Goal: Task Accomplishment & Management: Manage account settings

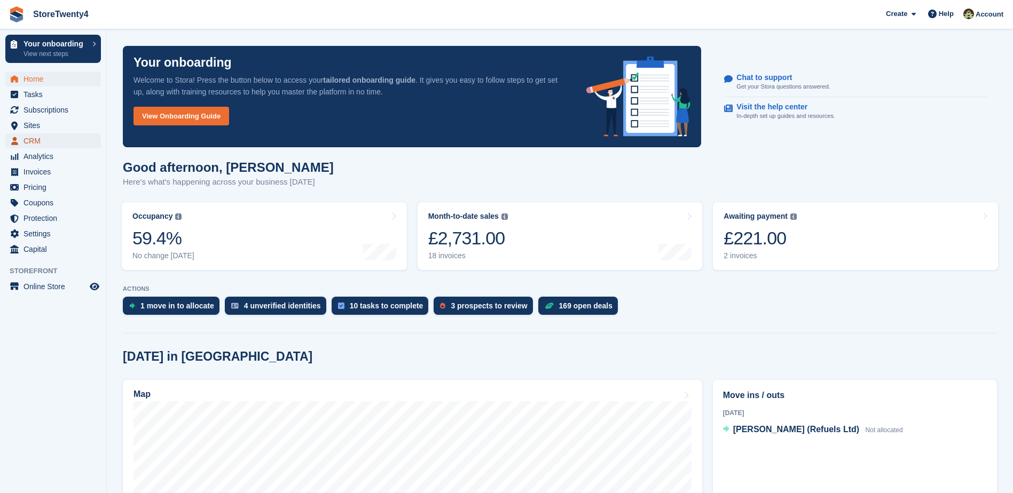
click at [35, 139] on span "CRM" at bounding box center [55, 140] width 64 height 15
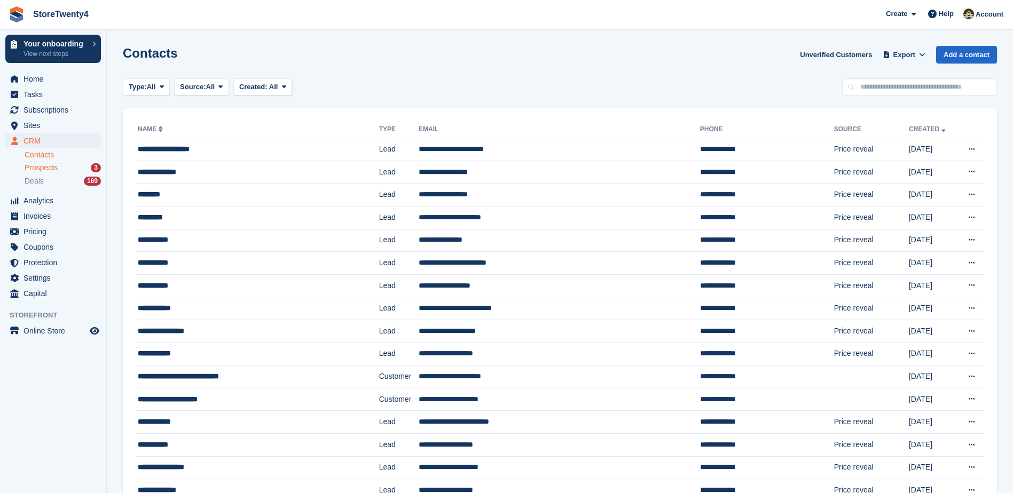
click at [56, 169] on span "Prospects" at bounding box center [41, 168] width 33 height 10
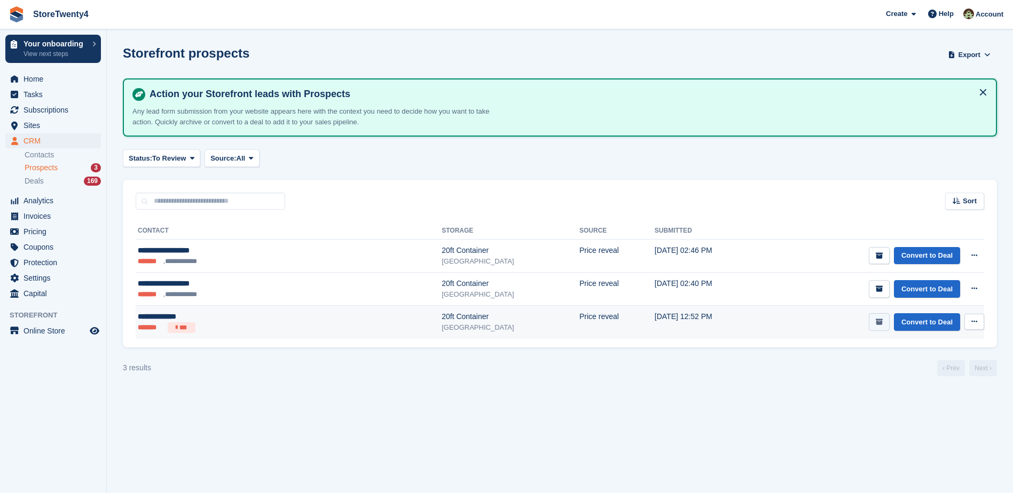
click at [884, 324] on button "submit" at bounding box center [879, 322] width 21 height 18
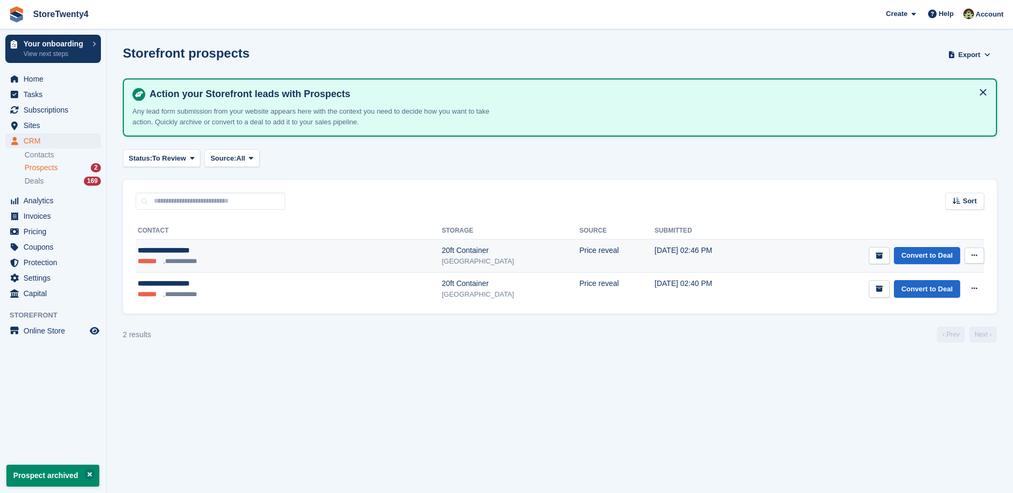
click at [441, 258] on div "[GEOGRAPHIC_DATA]" at bounding box center [510, 261] width 138 height 11
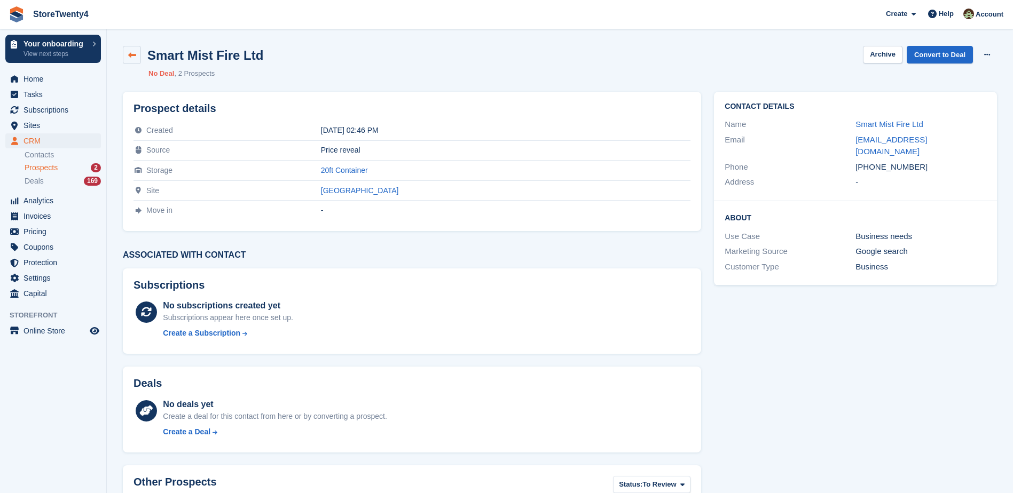
click at [133, 54] on icon at bounding box center [132, 55] width 8 height 8
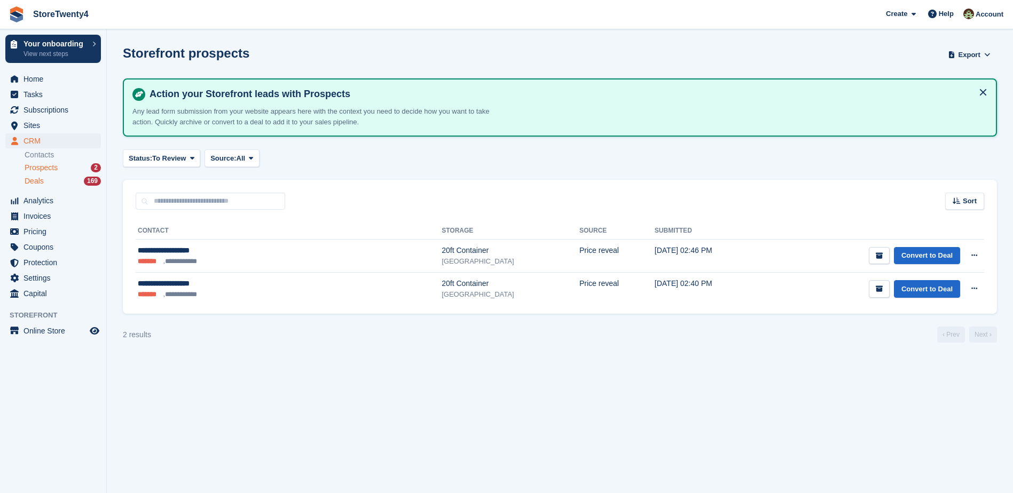
click at [39, 180] on span "Deals" at bounding box center [34, 181] width 19 height 10
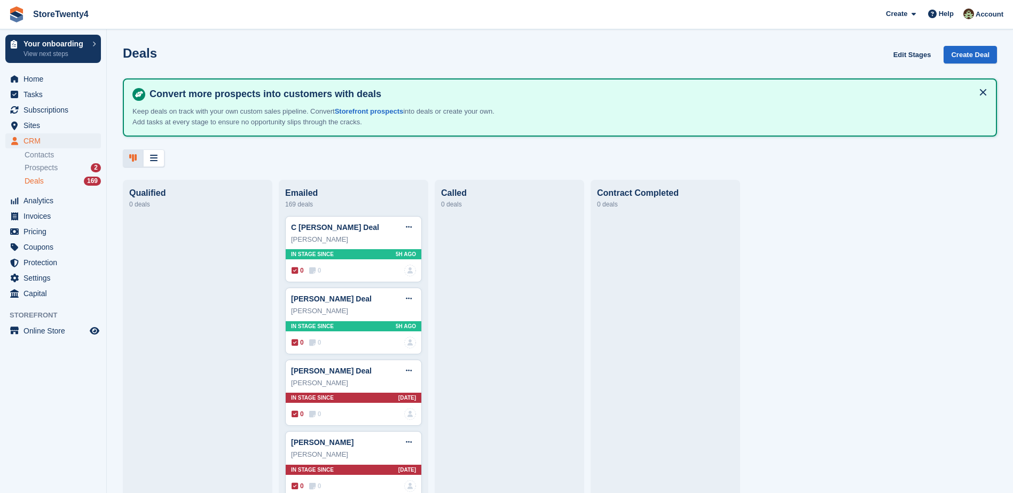
click at [44, 168] on span "Prospects" at bounding box center [41, 168] width 33 height 10
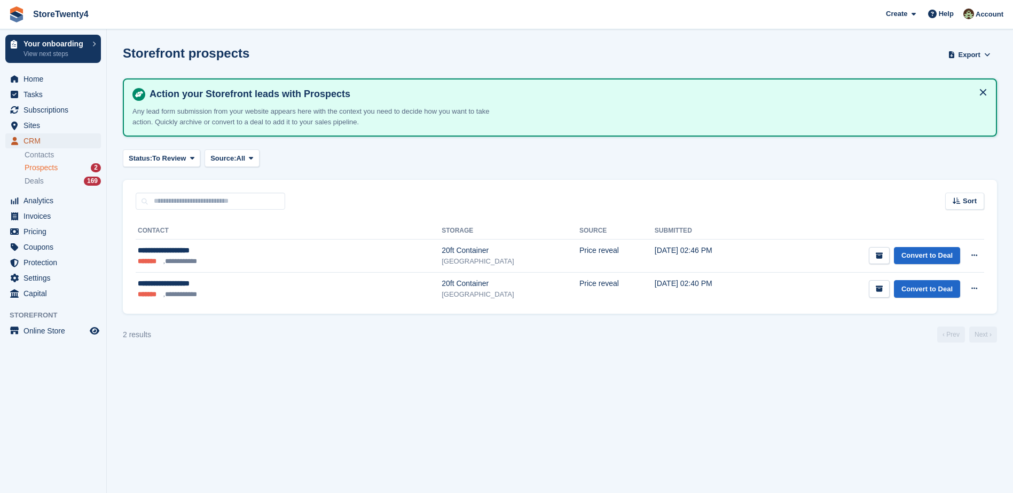
click at [35, 141] on span "CRM" at bounding box center [55, 140] width 64 height 15
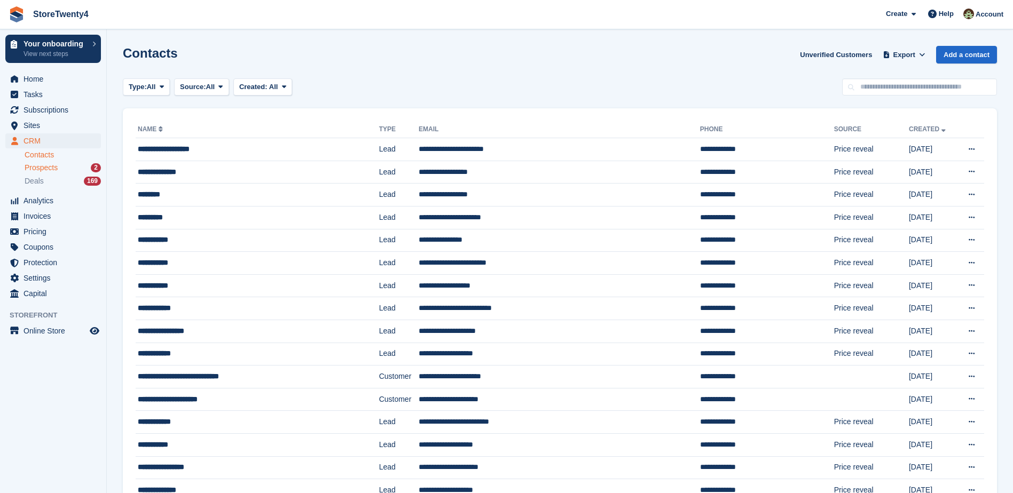
click at [57, 170] on span "Prospects" at bounding box center [41, 168] width 33 height 10
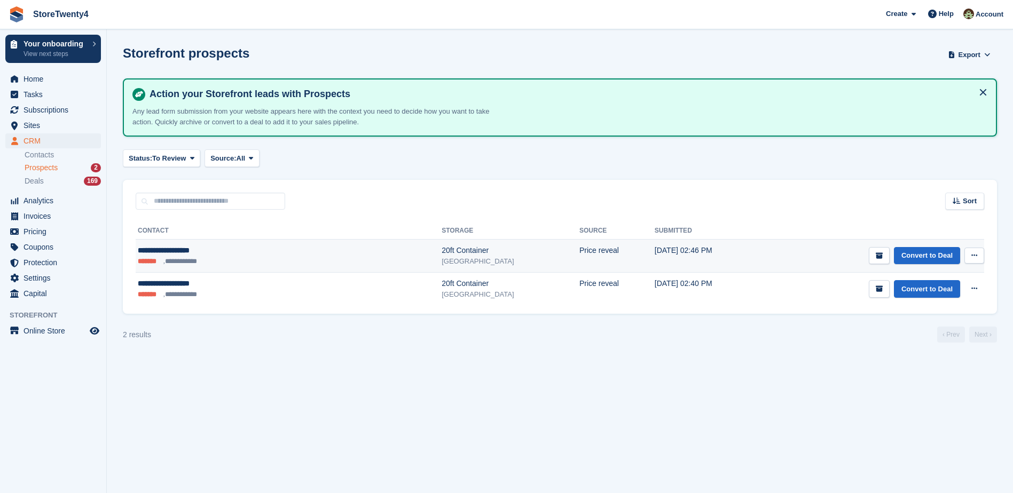
click at [441, 256] on div "[GEOGRAPHIC_DATA]" at bounding box center [510, 261] width 138 height 11
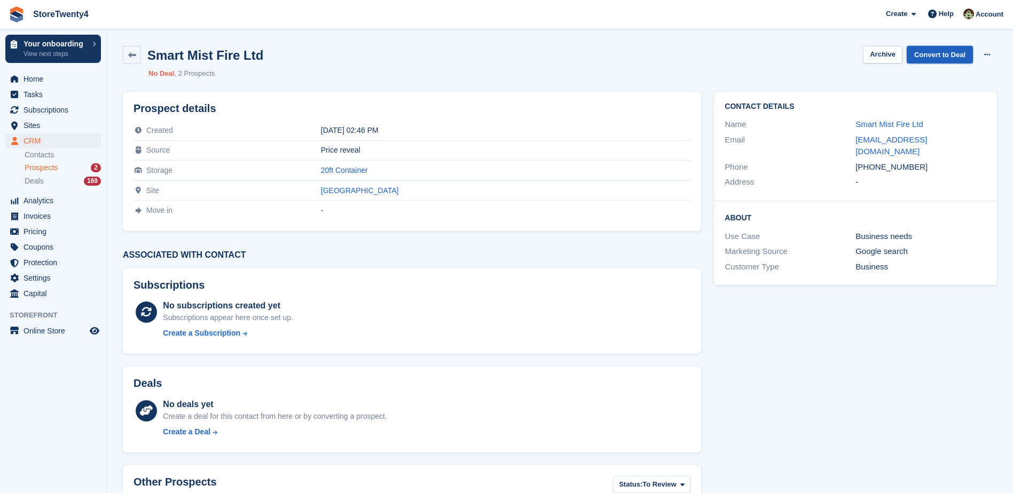
click at [935, 57] on link "Convert to Deal" at bounding box center [939, 55] width 66 height 18
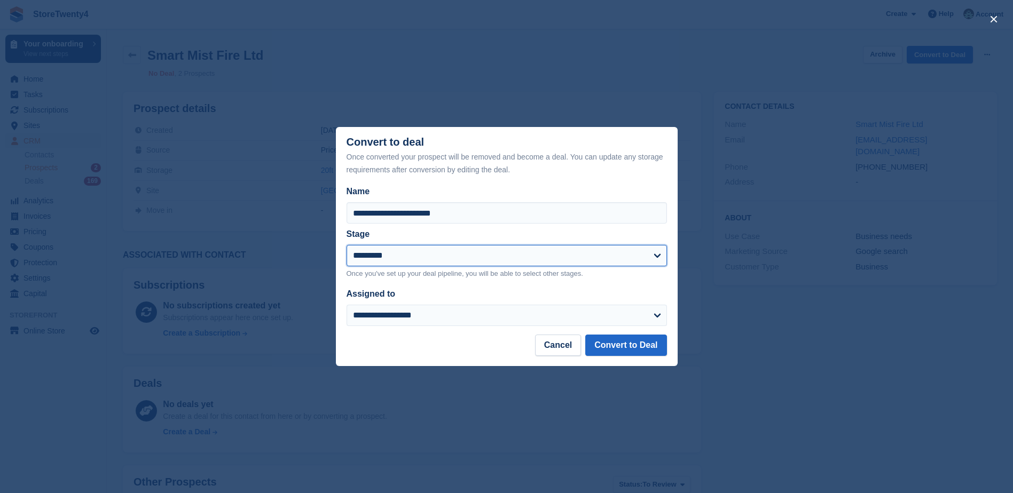
click at [480, 264] on select "**********" at bounding box center [506, 255] width 320 height 21
select select "****"
click at [346, 246] on select "**********" at bounding box center [506, 255] width 320 height 21
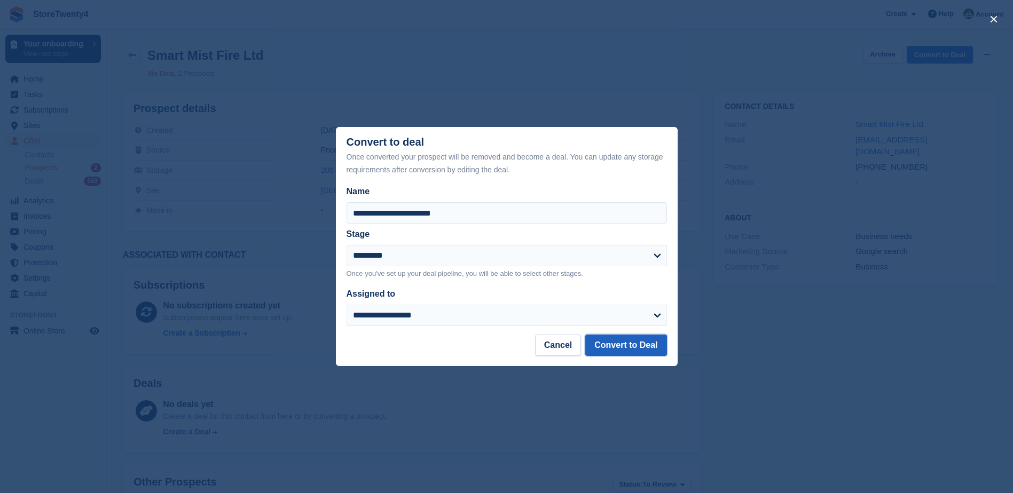
click at [620, 346] on button "Convert to Deal" at bounding box center [625, 345] width 81 height 21
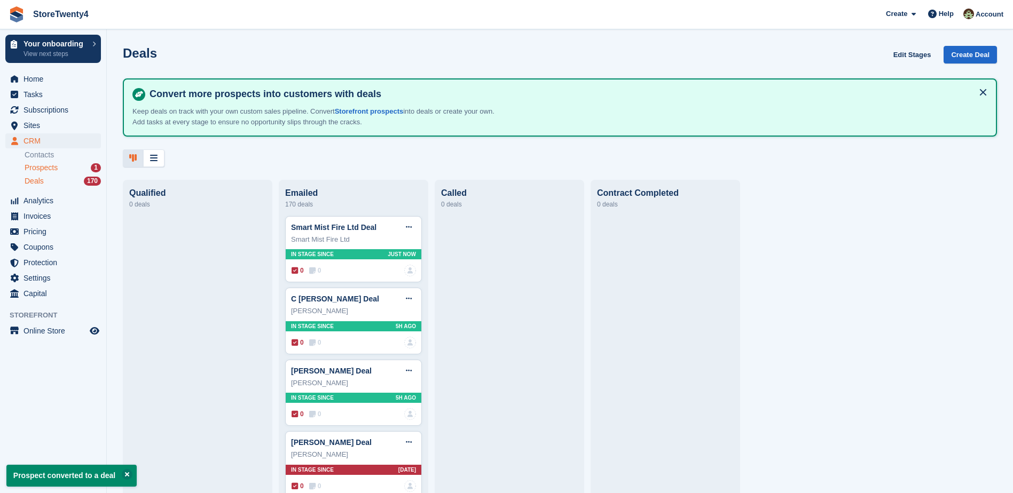
click at [53, 167] on span "Prospects" at bounding box center [41, 168] width 33 height 10
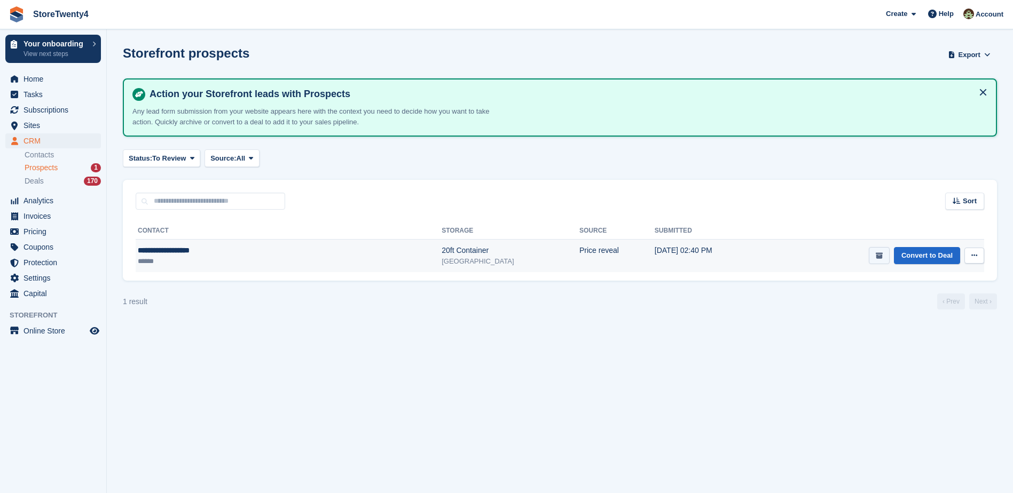
click at [874, 259] on button "submit" at bounding box center [879, 256] width 21 height 18
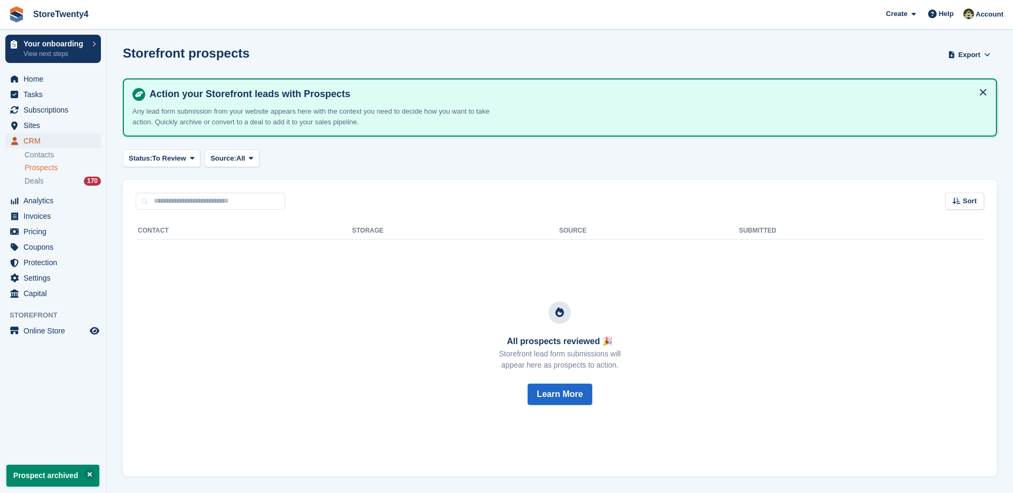
click at [33, 139] on span "CRM" at bounding box center [55, 140] width 64 height 15
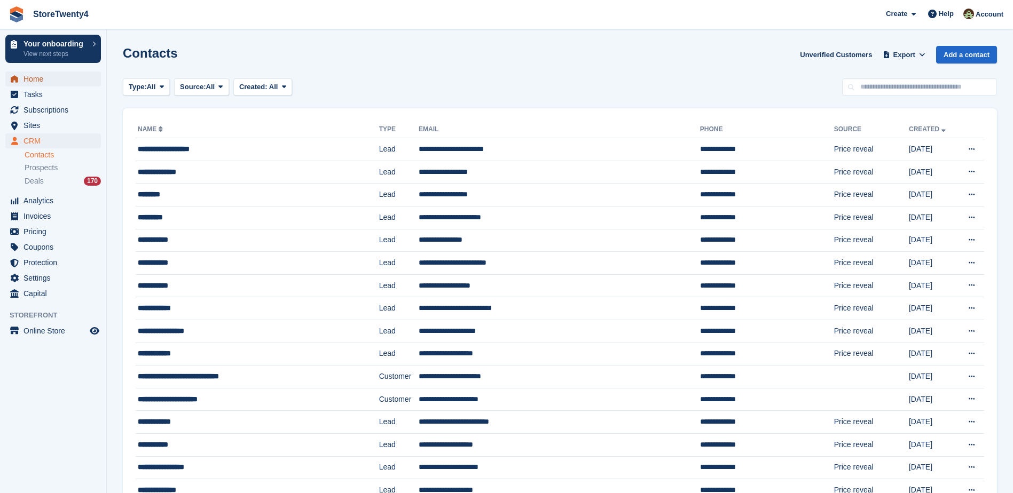
click at [40, 77] on span "Home" at bounding box center [55, 79] width 64 height 15
